Goal: Find specific page/section: Find specific page/section

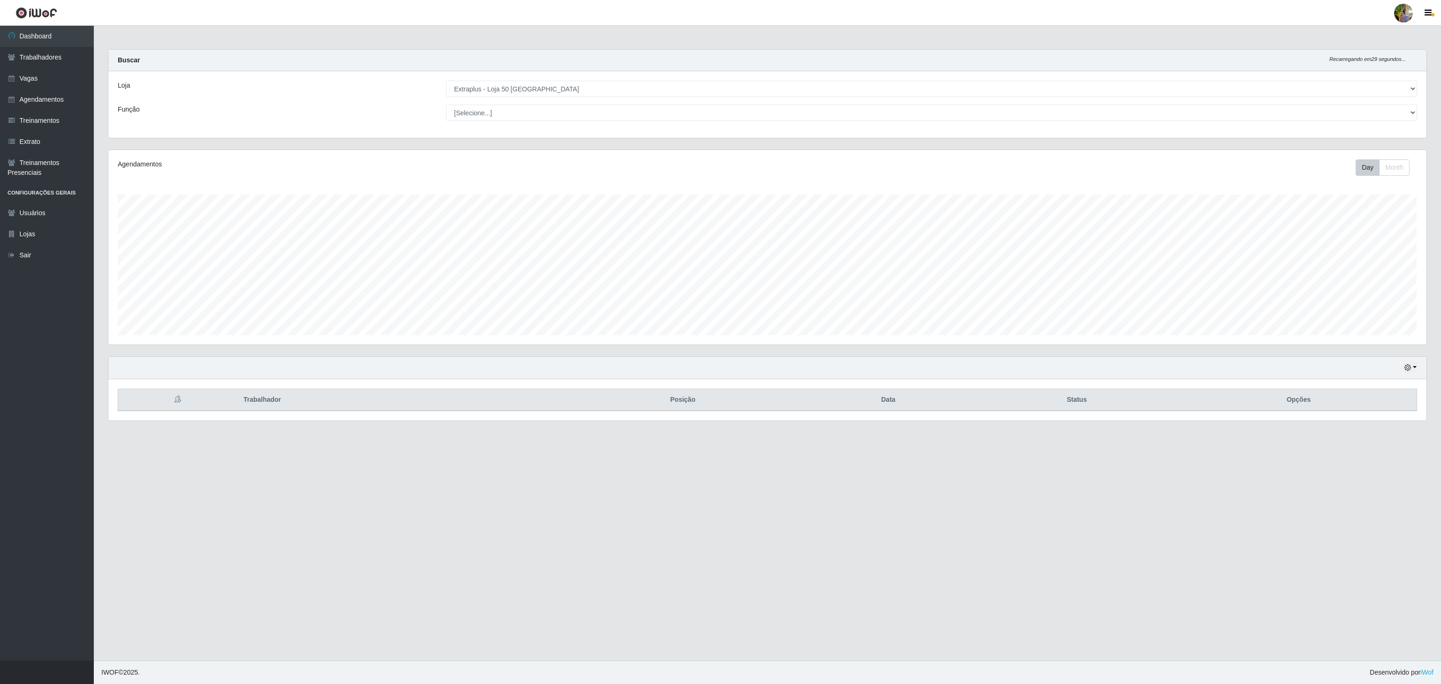
click at [515, 79] on div "Loja [Selecione...] Atacado Vem - [GEOGRAPHIC_DATA] 30 Laranjeiras Velha Atacad…" at bounding box center [767, 104] width 1318 height 67
click at [515, 92] on select "[Selecione...] Atacado Vem - [GEOGRAPHIC_DATA] 30 Laranjeiras Velha Atacado Vem…" at bounding box center [931, 89] width 971 height 16
click at [446, 81] on select "[Selecione...] Atacado Vem - [GEOGRAPHIC_DATA] 30 Laranjeiras Velha Atacado Vem…" at bounding box center [931, 89] width 971 height 16
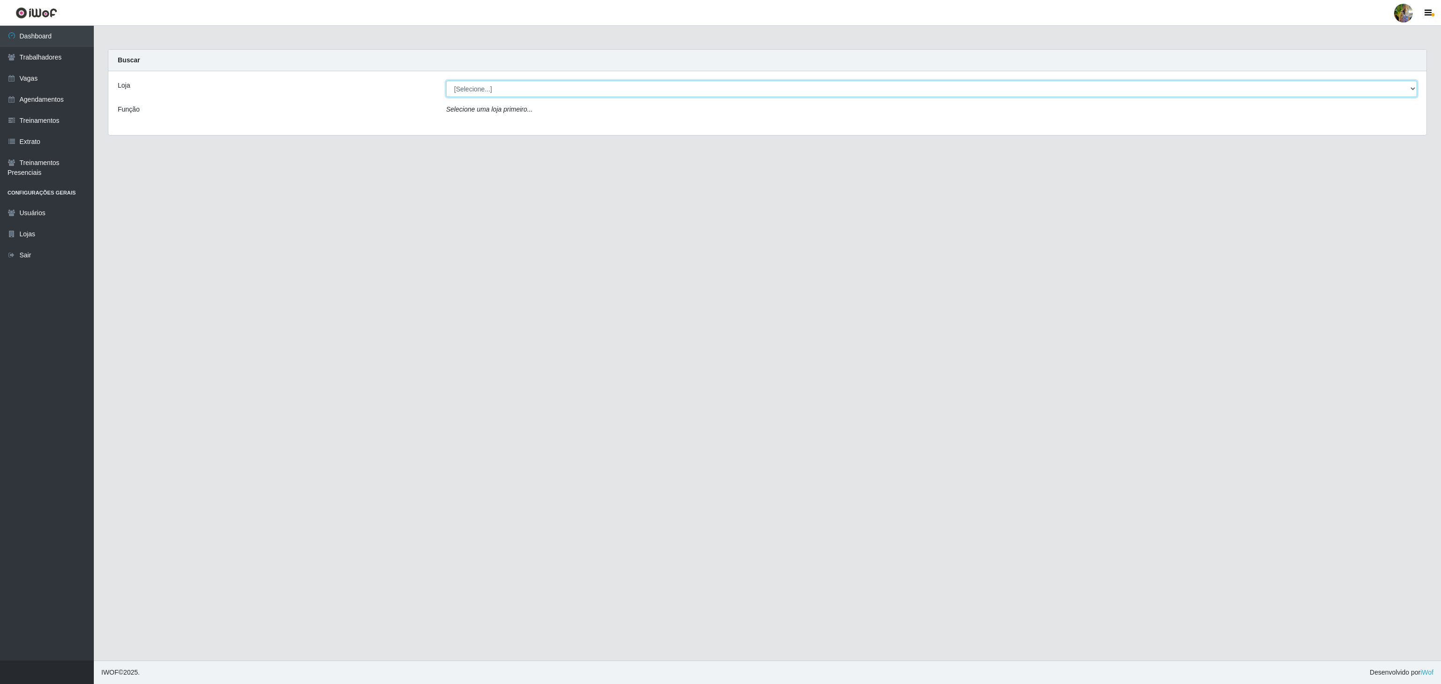
click at [522, 89] on select "[Selecione...] Atacado Vem - [GEOGRAPHIC_DATA] 30 Laranjeiras Velha Atacado Vem…" at bounding box center [931, 89] width 971 height 16
click at [446, 81] on select "[Selecione...] Atacado Vem - [GEOGRAPHIC_DATA] 30 Laranjeiras Velha Atacado Vem…" at bounding box center [931, 89] width 971 height 16
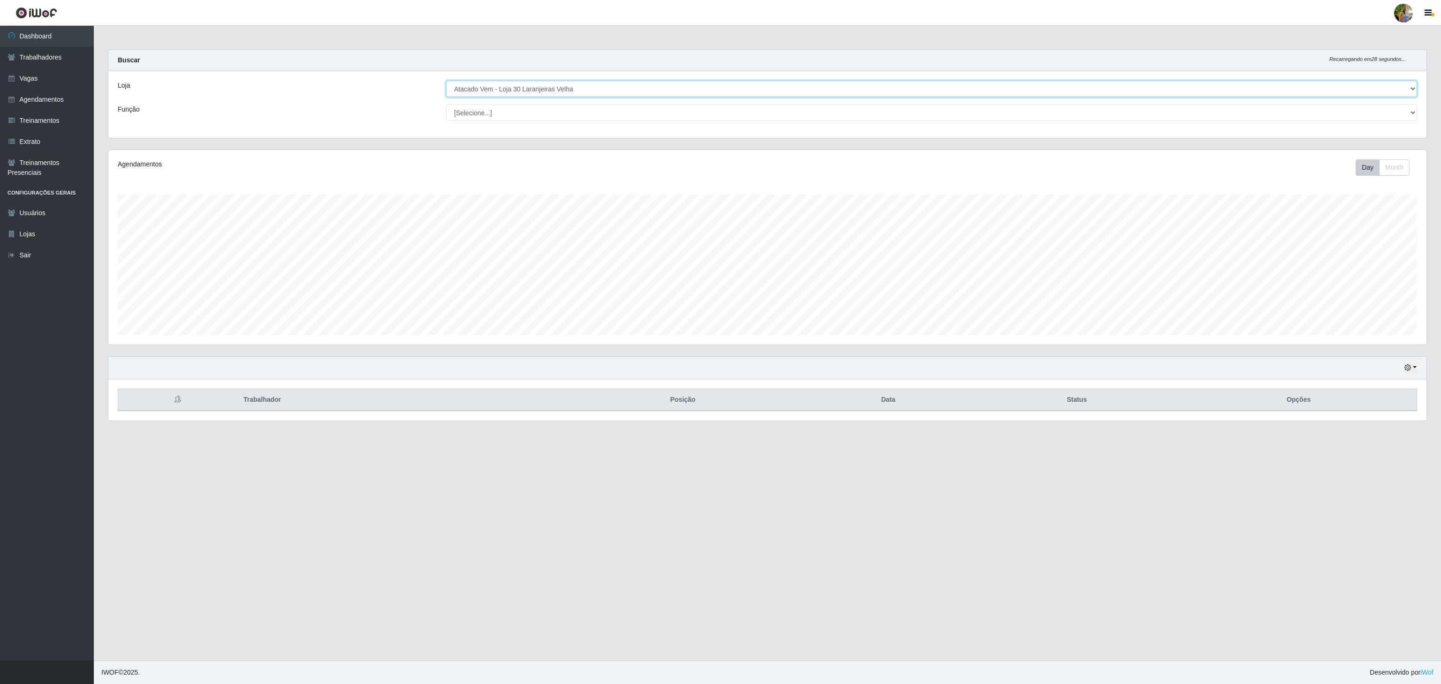
click at [621, 93] on select "[Selecione...] Atacado Vem - [GEOGRAPHIC_DATA] 30 Laranjeiras Velha Atacado Vem…" at bounding box center [931, 89] width 971 height 16
click at [446, 81] on select "[Selecione...] Atacado Vem - [GEOGRAPHIC_DATA] 30 Laranjeiras Velha Atacado Vem…" at bounding box center [931, 89] width 971 height 16
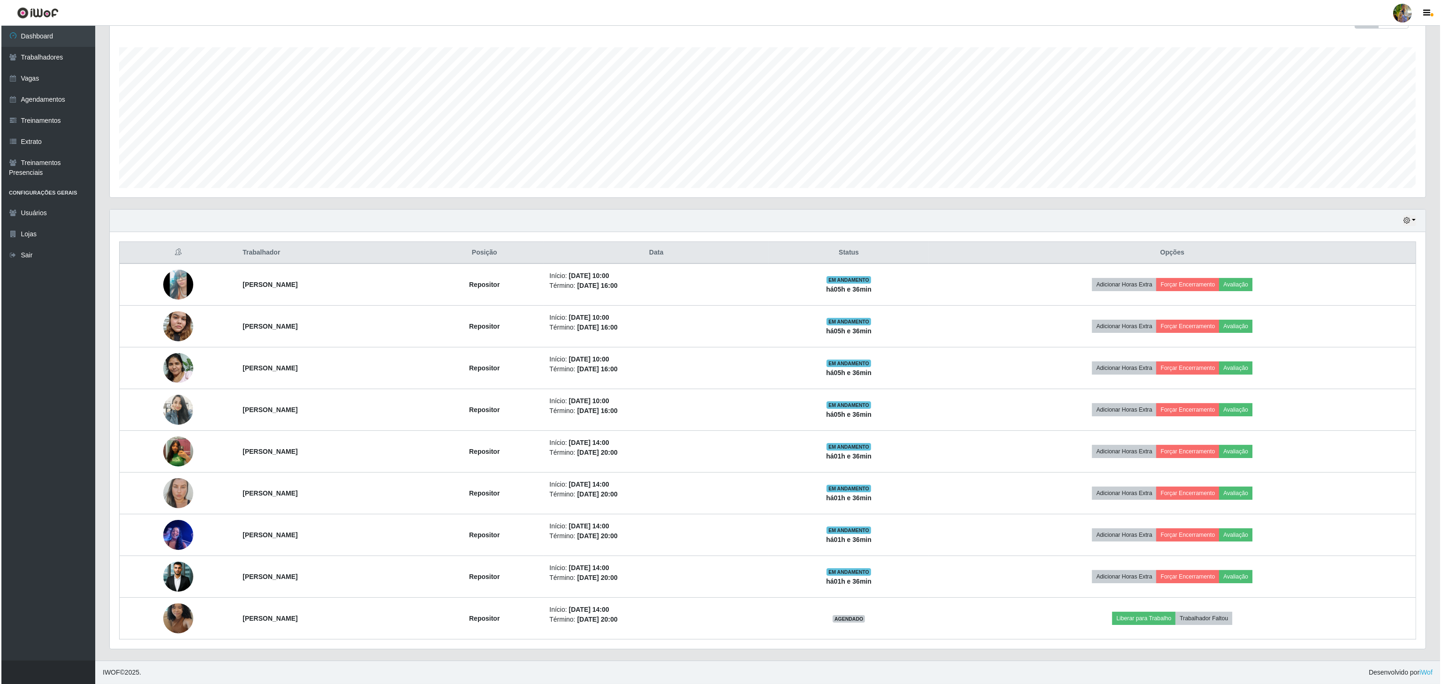
scroll to position [0, 0]
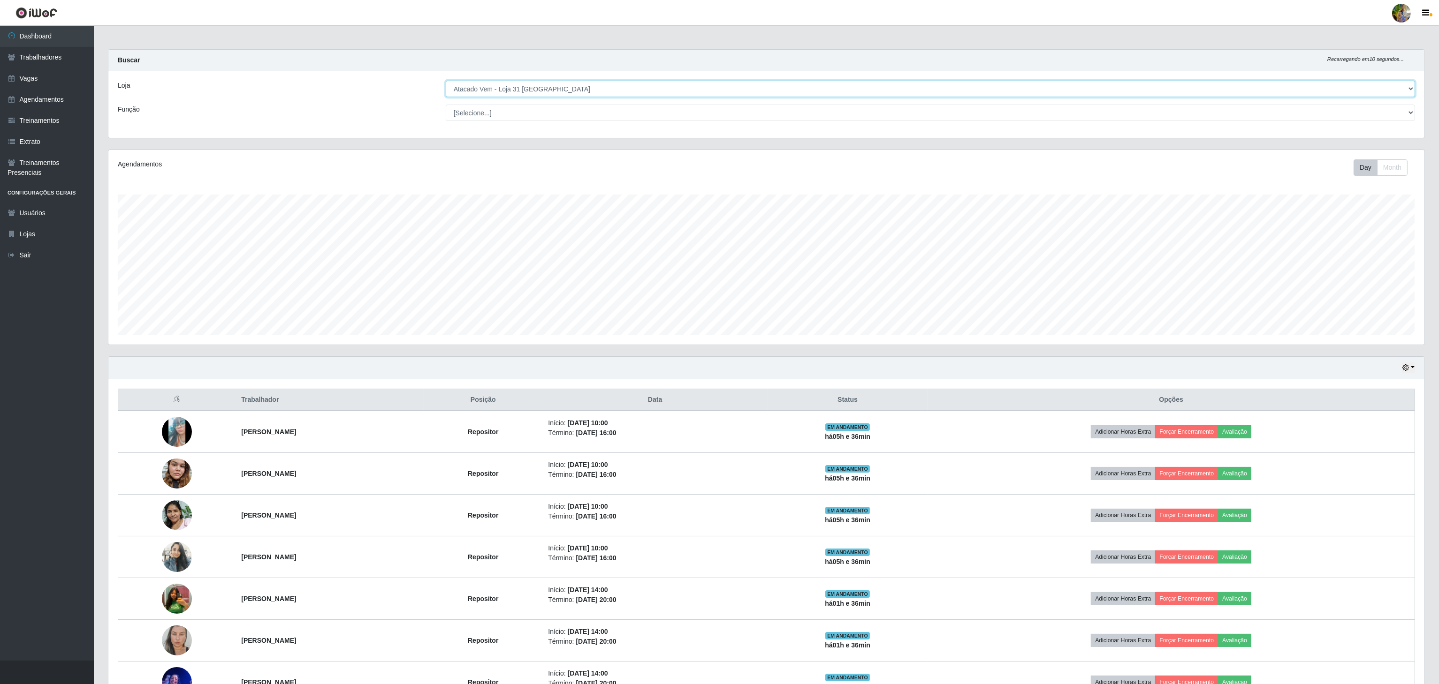
click at [617, 89] on select "[Selecione...] Atacado Vem - [GEOGRAPHIC_DATA] 30 Laranjeiras Velha Atacado Vem…" at bounding box center [930, 89] width 969 height 16
click at [446, 81] on select "[Selecione...] Atacado Vem - [GEOGRAPHIC_DATA] 30 Laranjeiras Velha Atacado Vem…" at bounding box center [930, 89] width 969 height 16
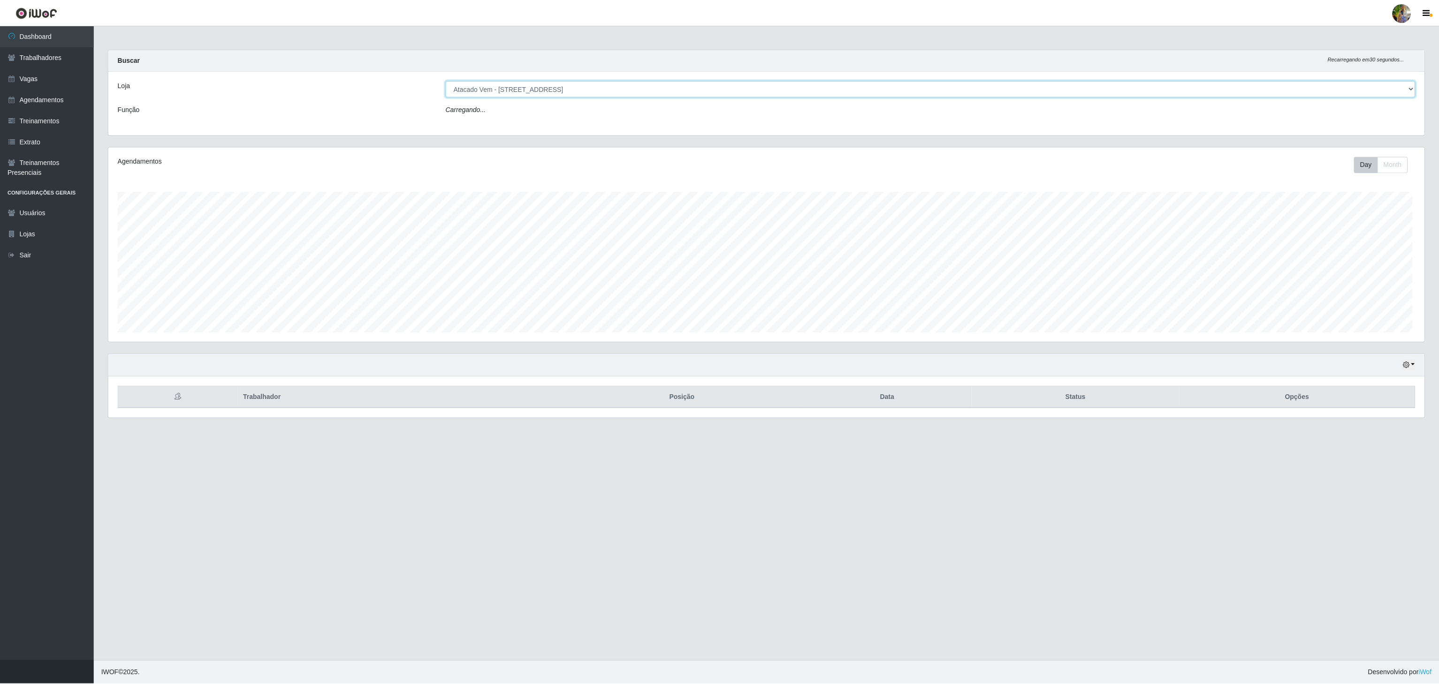
scroll to position [195, 1317]
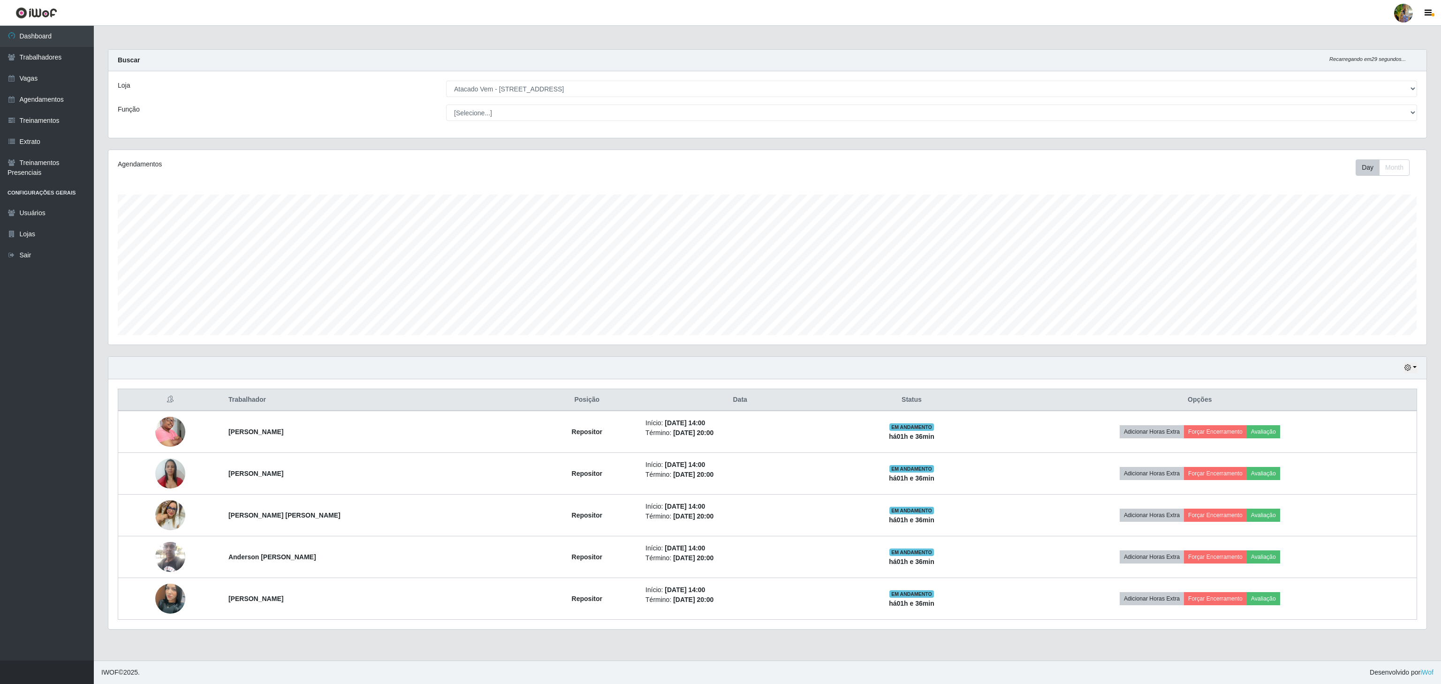
click at [593, 101] on div "Loja [Selecione...] Atacado Vem - [GEOGRAPHIC_DATA] 30 Laranjeiras Velha Atacad…" at bounding box center [767, 104] width 1318 height 67
click at [585, 91] on select "[Selecione...] Atacado Vem - [GEOGRAPHIC_DATA] 30 Laranjeiras Velha Atacado Vem…" at bounding box center [931, 89] width 971 height 16
click at [446, 81] on select "[Selecione...] Atacado Vem - [GEOGRAPHIC_DATA] 30 Laranjeiras Velha Atacado Vem…" at bounding box center [931, 89] width 971 height 16
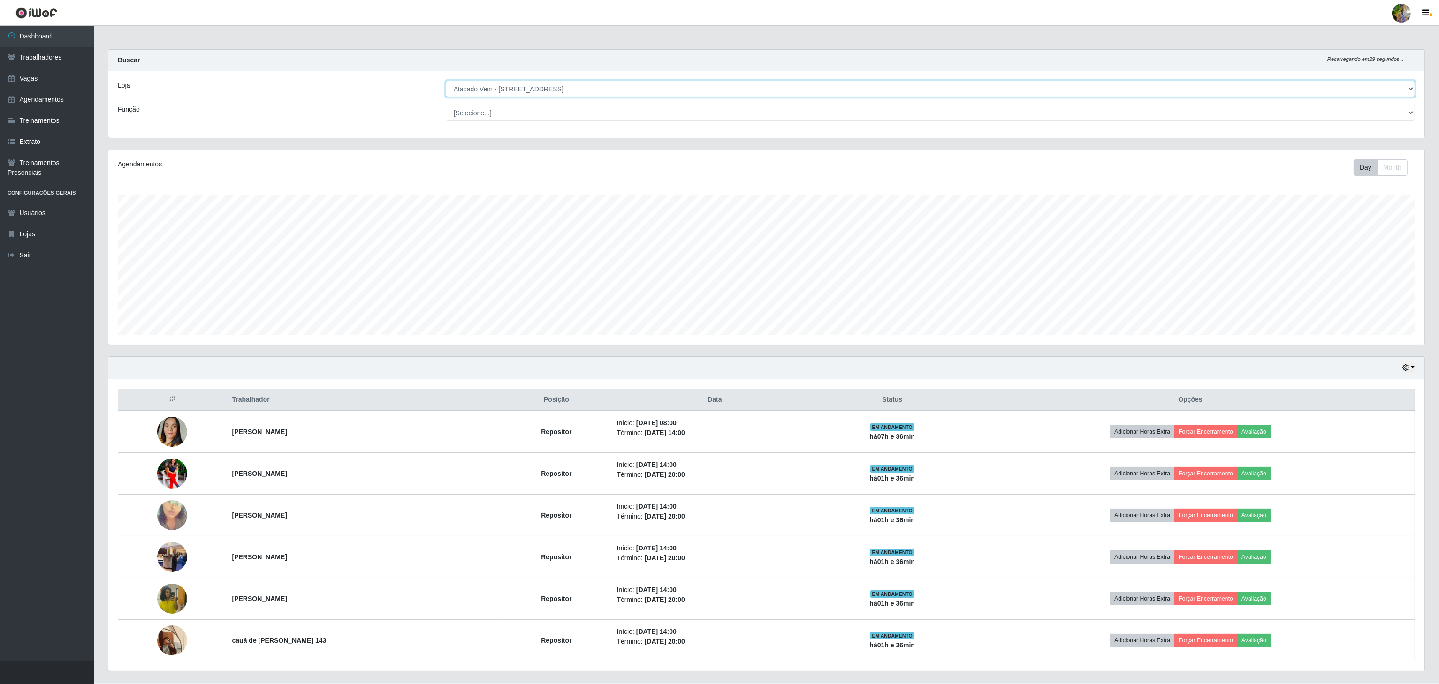
scroll to position [27, 0]
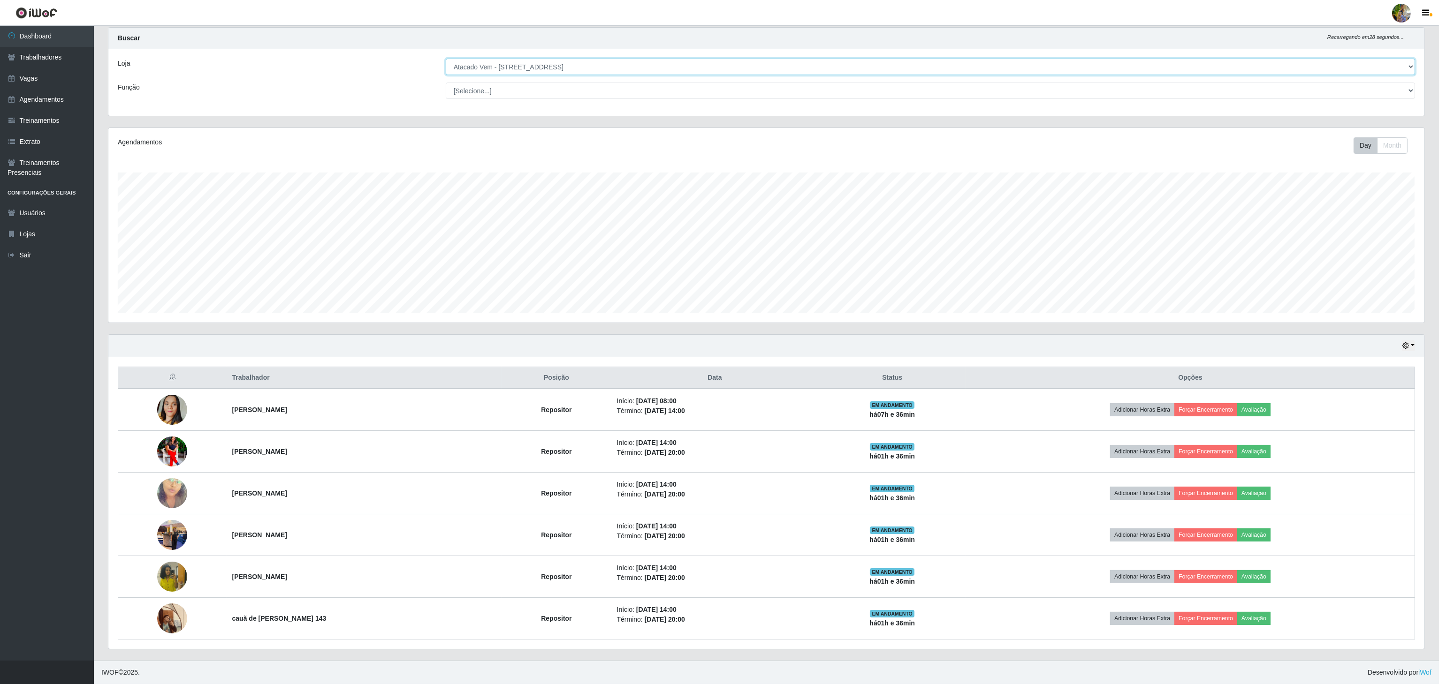
click at [549, 61] on select "[Selecione...] Atacado Vem - [GEOGRAPHIC_DATA] 30 Laranjeiras Velha Atacado Vem…" at bounding box center [930, 67] width 969 height 16
click at [446, 75] on select "[Selecione...] Atacado Vem - [GEOGRAPHIC_DATA] 30 Laranjeiras Velha Atacado Vem…" at bounding box center [930, 67] width 969 height 16
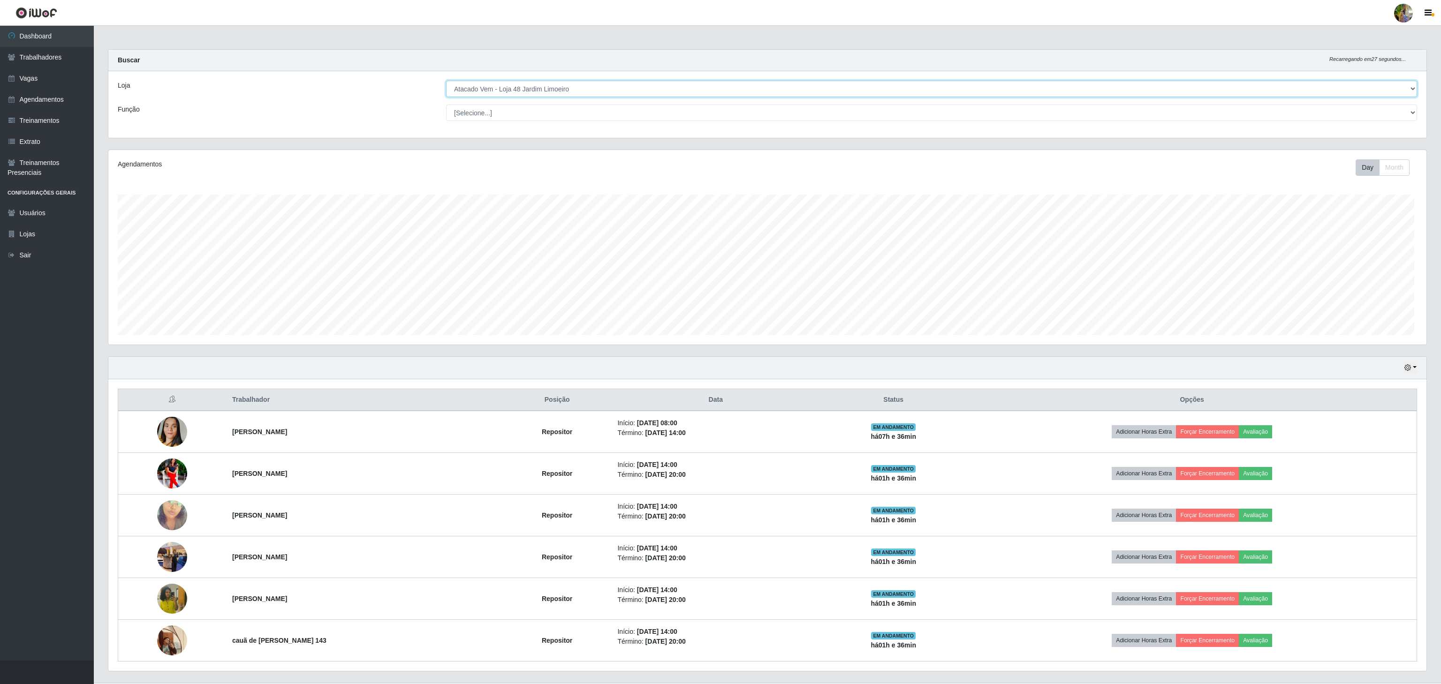
scroll to position [195, 1317]
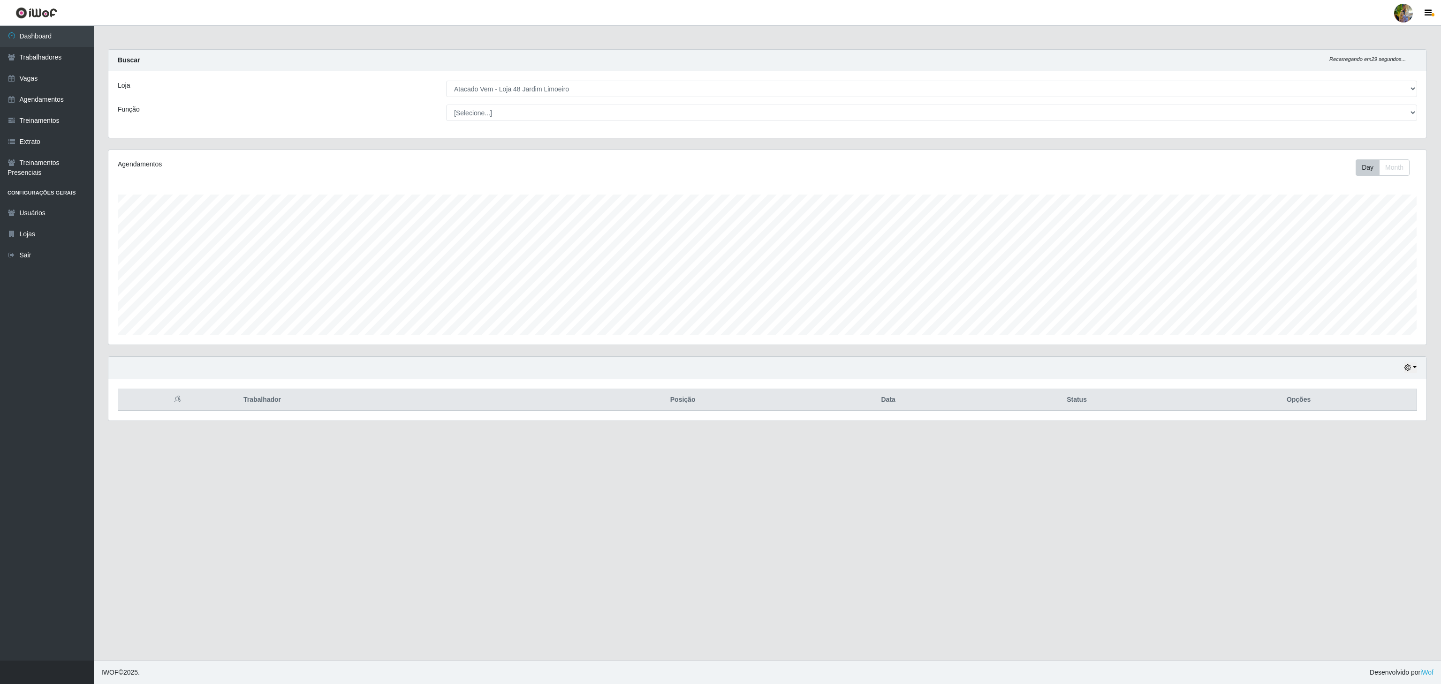
click at [536, 80] on div "Loja [Selecione...] Atacado Vem - [GEOGRAPHIC_DATA] 30 Laranjeiras Velha Atacad…" at bounding box center [767, 104] width 1318 height 67
click at [536, 85] on select "[Selecione...] Atacado Vem - [GEOGRAPHIC_DATA] 30 Laranjeiras Velha Atacado Vem…" at bounding box center [931, 89] width 971 height 16
click at [446, 81] on select "[Selecione...] Atacado Vem - [GEOGRAPHIC_DATA] 30 Laranjeiras Velha Atacado Vem…" at bounding box center [931, 89] width 971 height 16
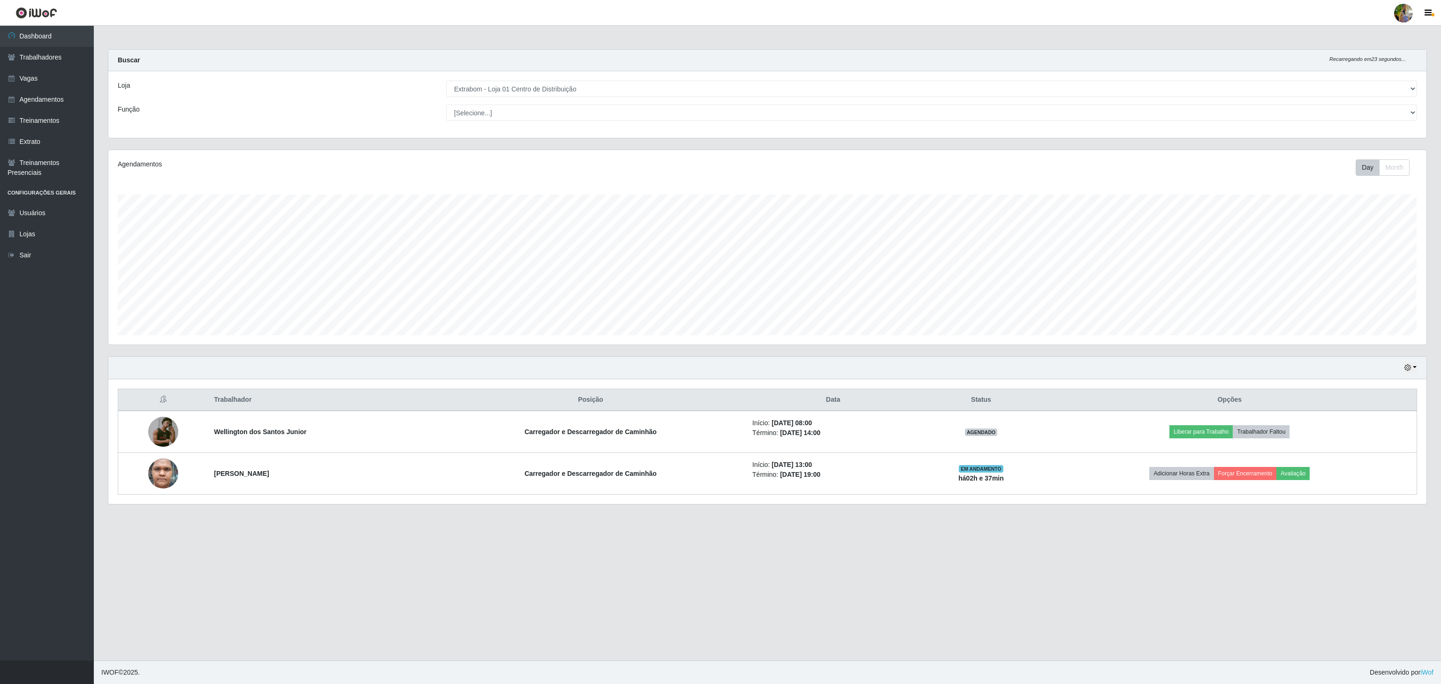
click at [364, 46] on main "Carregando... Buscar Recarregando em 23 segundos... Loja [Selecione...] Atacado…" at bounding box center [767, 343] width 1347 height 635
drag, startPoint x: 471, startPoint y: 88, endPoint x: 471, endPoint y: 95, distance: 7.5
click at [471, 88] on select "[Selecione...] Atacado Vem - [GEOGRAPHIC_DATA] 30 Laranjeiras Velha Atacado Vem…" at bounding box center [931, 89] width 971 height 16
click at [446, 81] on select "[Selecione...] Atacado Vem - [GEOGRAPHIC_DATA] 30 Laranjeiras Velha Atacado Vem…" at bounding box center [931, 89] width 971 height 16
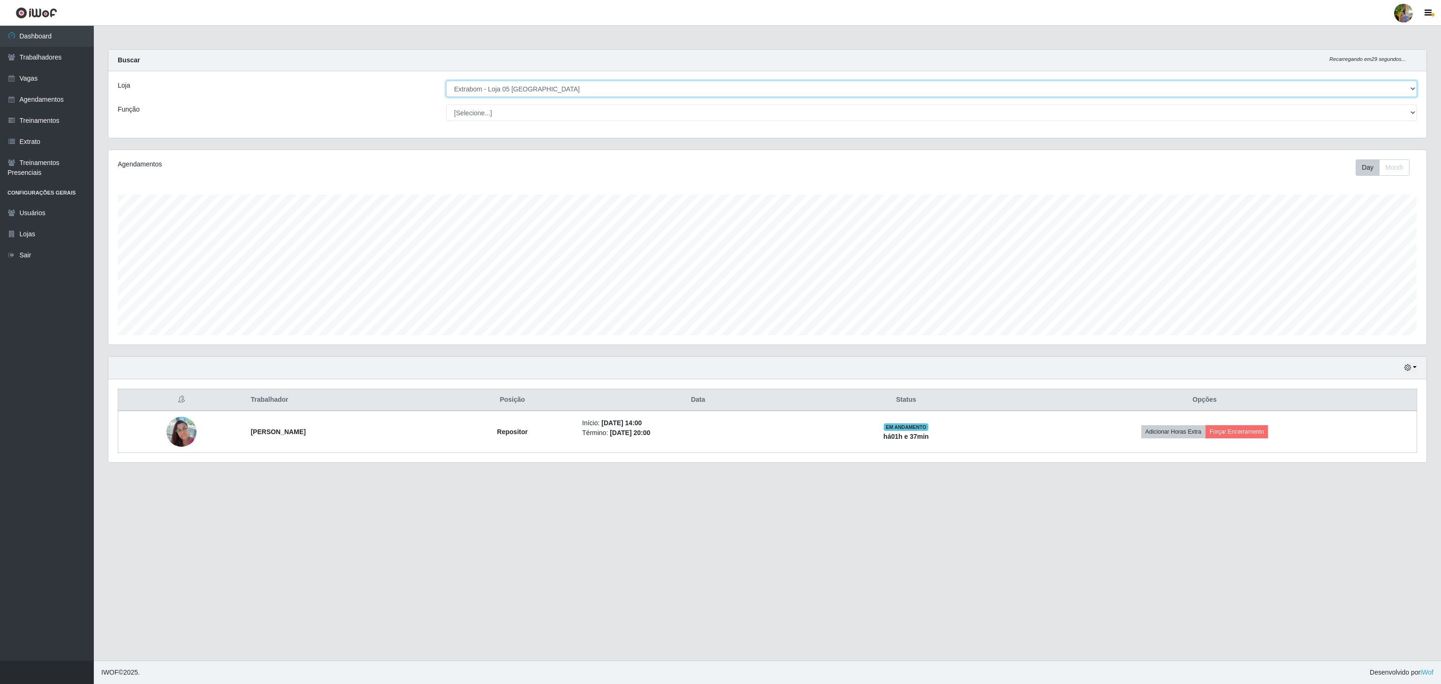
click at [536, 95] on select "[Selecione...] Atacado Vem - [GEOGRAPHIC_DATA] 30 Laranjeiras Velha Atacado Vem…" at bounding box center [931, 89] width 971 height 16
click at [446, 81] on select "[Selecione...] Atacado Vem - [GEOGRAPHIC_DATA] 30 Laranjeiras Velha Atacado Vem…" at bounding box center [931, 89] width 971 height 16
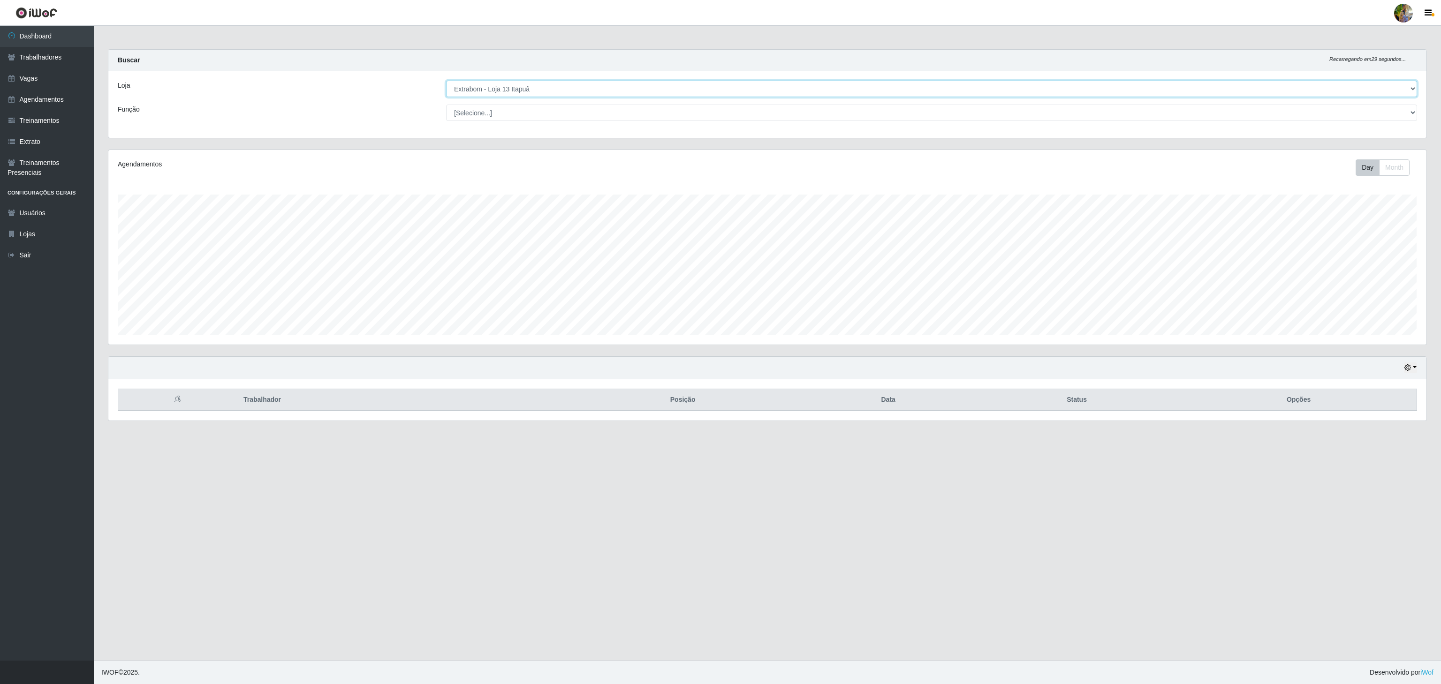
click at [548, 89] on select "[Selecione...] Atacado Vem - [GEOGRAPHIC_DATA] 30 Laranjeiras Velha Atacado Vem…" at bounding box center [931, 89] width 971 height 16
click at [446, 81] on select "[Selecione...] Atacado Vem - [GEOGRAPHIC_DATA] 30 Laranjeiras Velha Atacado Vem…" at bounding box center [931, 89] width 971 height 16
click at [540, 95] on select "[Selecione...] Atacado Vem - [GEOGRAPHIC_DATA] 30 Laranjeiras Velha Atacado Vem…" at bounding box center [931, 89] width 971 height 16
click at [446, 81] on select "[Selecione...] Atacado Vem - [GEOGRAPHIC_DATA] 30 Laranjeiras Velha Atacado Vem…" at bounding box center [931, 89] width 971 height 16
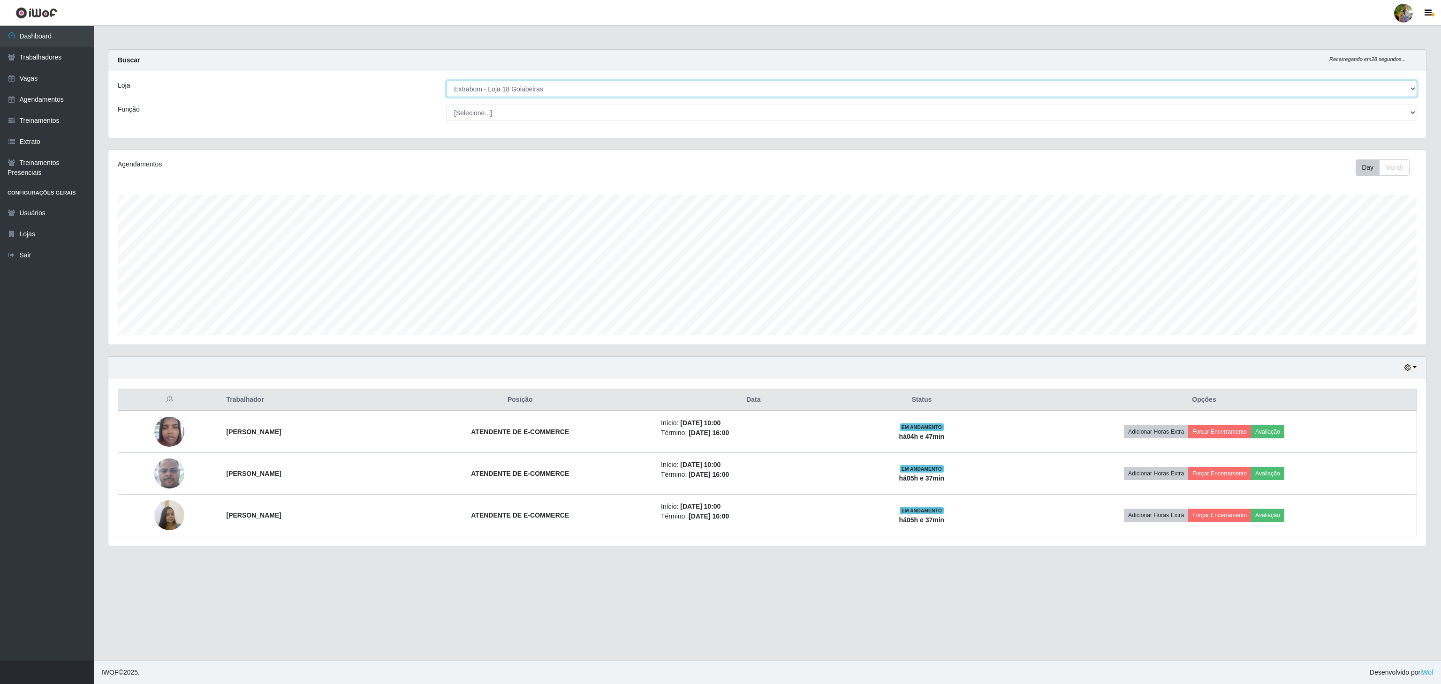
click at [597, 93] on select "[Selecione...] Atacado Vem - [GEOGRAPHIC_DATA] 30 Laranjeiras Velha Atacado Vem…" at bounding box center [931, 89] width 971 height 16
click at [446, 81] on select "[Selecione...] Atacado Vem - [GEOGRAPHIC_DATA] 30 Laranjeiras Velha Atacado Vem…" at bounding box center [931, 89] width 971 height 16
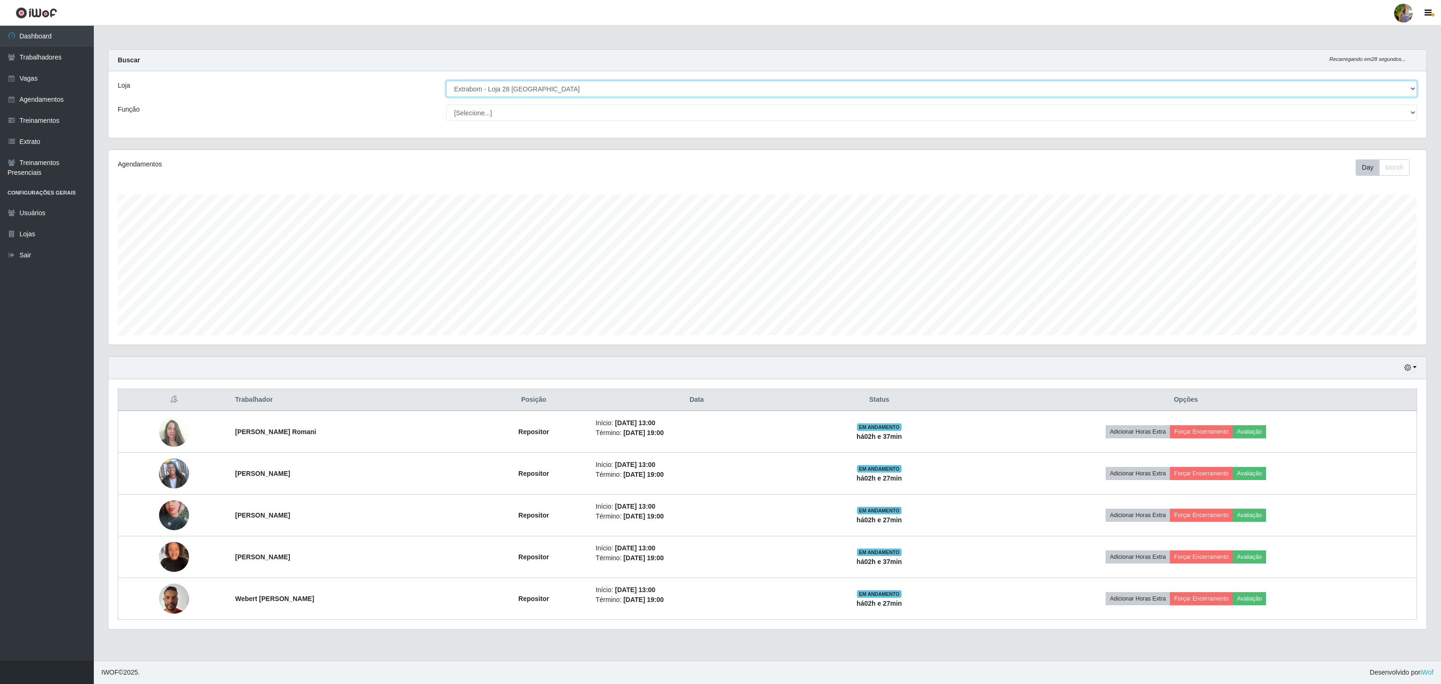
click at [612, 94] on select "[Selecione...] Atacado Vem - [GEOGRAPHIC_DATA] 30 Laranjeiras Velha Atacado Vem…" at bounding box center [931, 89] width 971 height 16
click at [446, 81] on select "[Selecione...] Atacado Vem - [GEOGRAPHIC_DATA] 30 Laranjeiras Velha Atacado Vem…" at bounding box center [931, 89] width 971 height 16
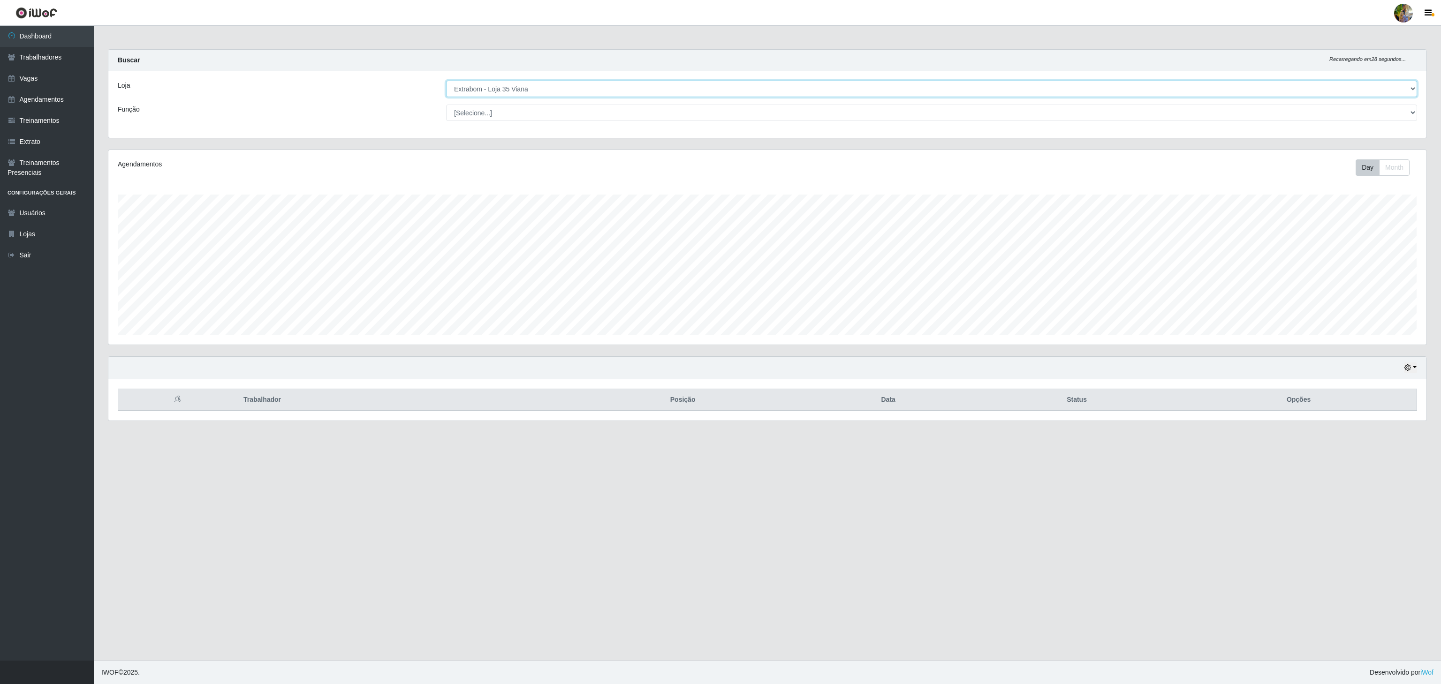
click at [563, 85] on select "[Selecione...] Atacado Vem - [GEOGRAPHIC_DATA] 30 Laranjeiras Velha Atacado Vem…" at bounding box center [931, 89] width 971 height 16
click at [446, 81] on select "[Selecione...] Atacado Vem - [GEOGRAPHIC_DATA] 30 Laranjeiras Velha Atacado Vem…" at bounding box center [931, 89] width 971 height 16
click at [542, 93] on select "[Selecione...] Atacado Vem - [GEOGRAPHIC_DATA] 30 Laranjeiras Velha Atacado Vem…" at bounding box center [931, 89] width 971 height 16
click at [446, 81] on select "[Selecione...] Atacado Vem - [GEOGRAPHIC_DATA] 30 Laranjeiras Velha Atacado Vem…" at bounding box center [931, 89] width 971 height 16
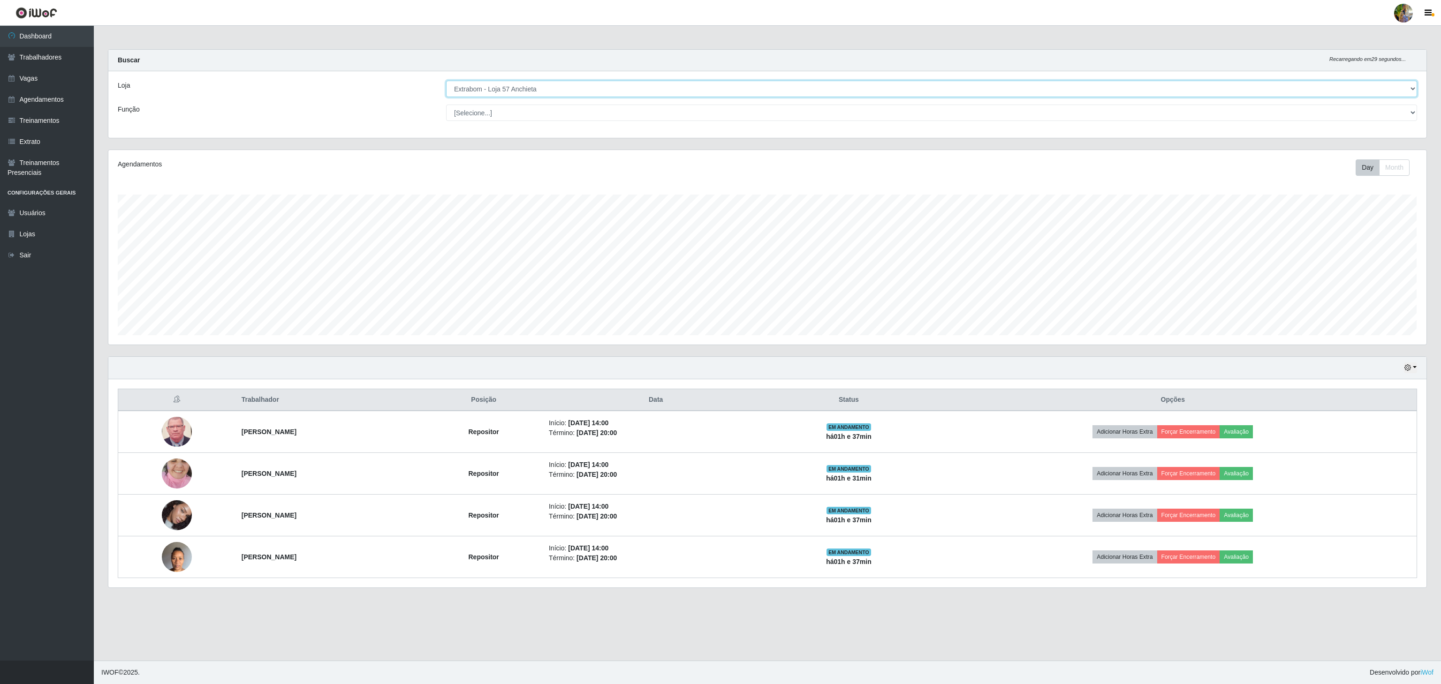
click at [561, 95] on select "[Selecione...] Atacado Vem - [GEOGRAPHIC_DATA] 30 Laranjeiras Velha Atacado Vem…" at bounding box center [931, 89] width 971 height 16
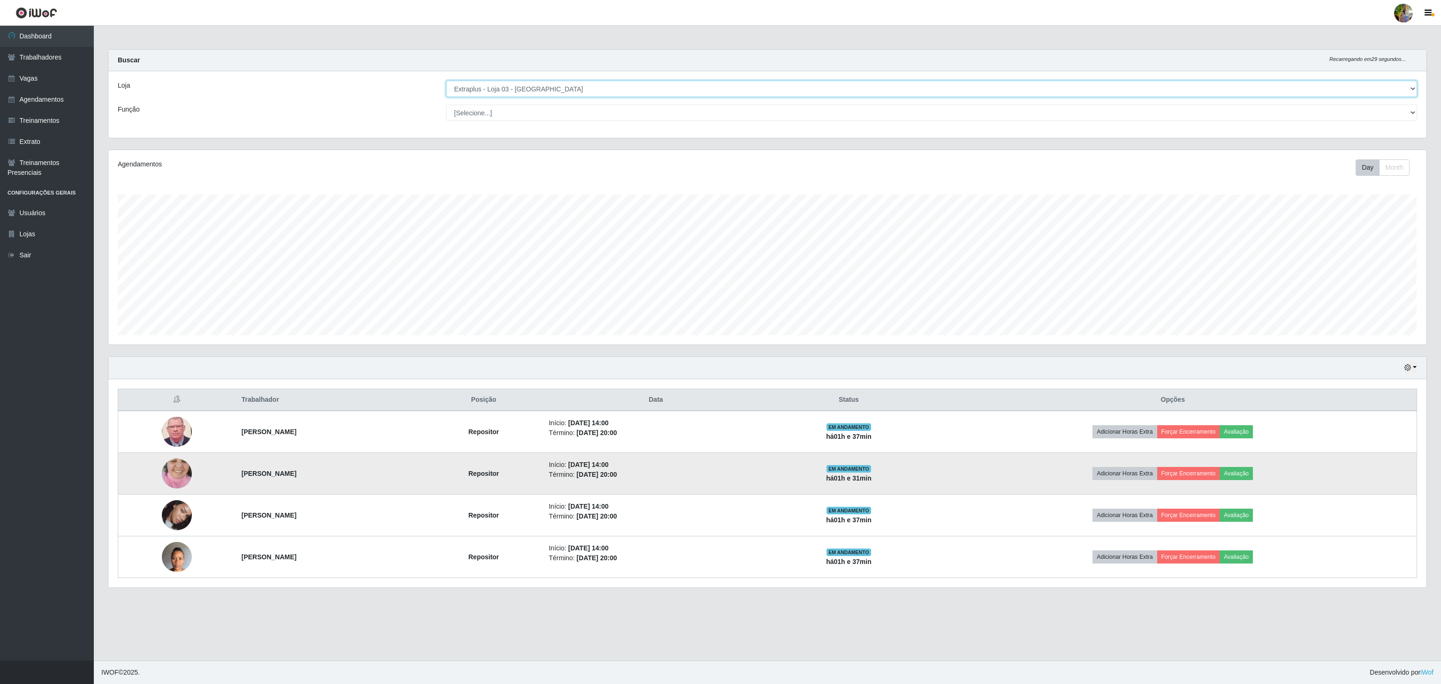
click at [446, 81] on select "[Selecione...] Atacado Vem - [GEOGRAPHIC_DATA] 30 Laranjeiras Velha Atacado Vem…" at bounding box center [931, 89] width 971 height 16
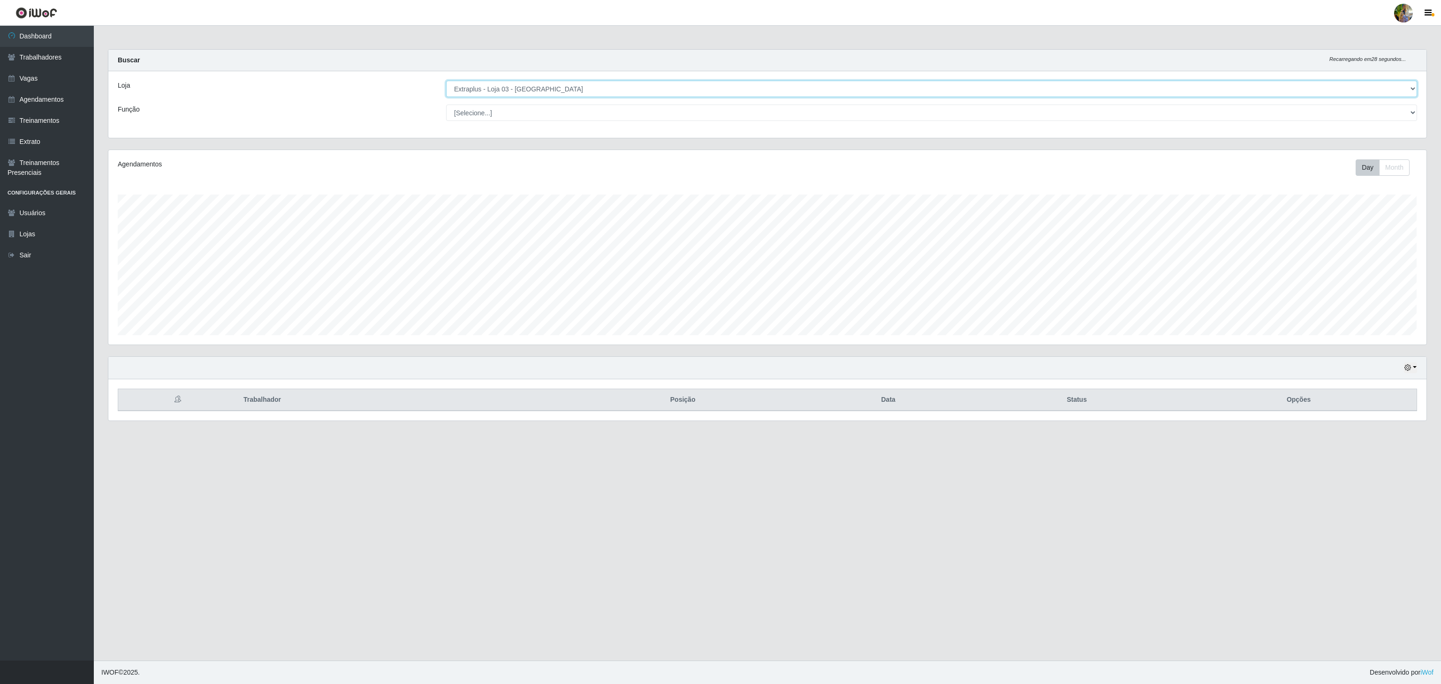
click at [561, 93] on select "[Selecione...] Atacado Vem - [GEOGRAPHIC_DATA] 30 Laranjeiras Velha Atacado Vem…" at bounding box center [931, 89] width 971 height 16
select select "451"
click at [446, 81] on select "[Selecione...] Atacado Vem - [GEOGRAPHIC_DATA] 30 Laranjeiras Velha Atacado Vem…" at bounding box center [931, 89] width 971 height 16
